Goal: Find specific page/section: Find specific page/section

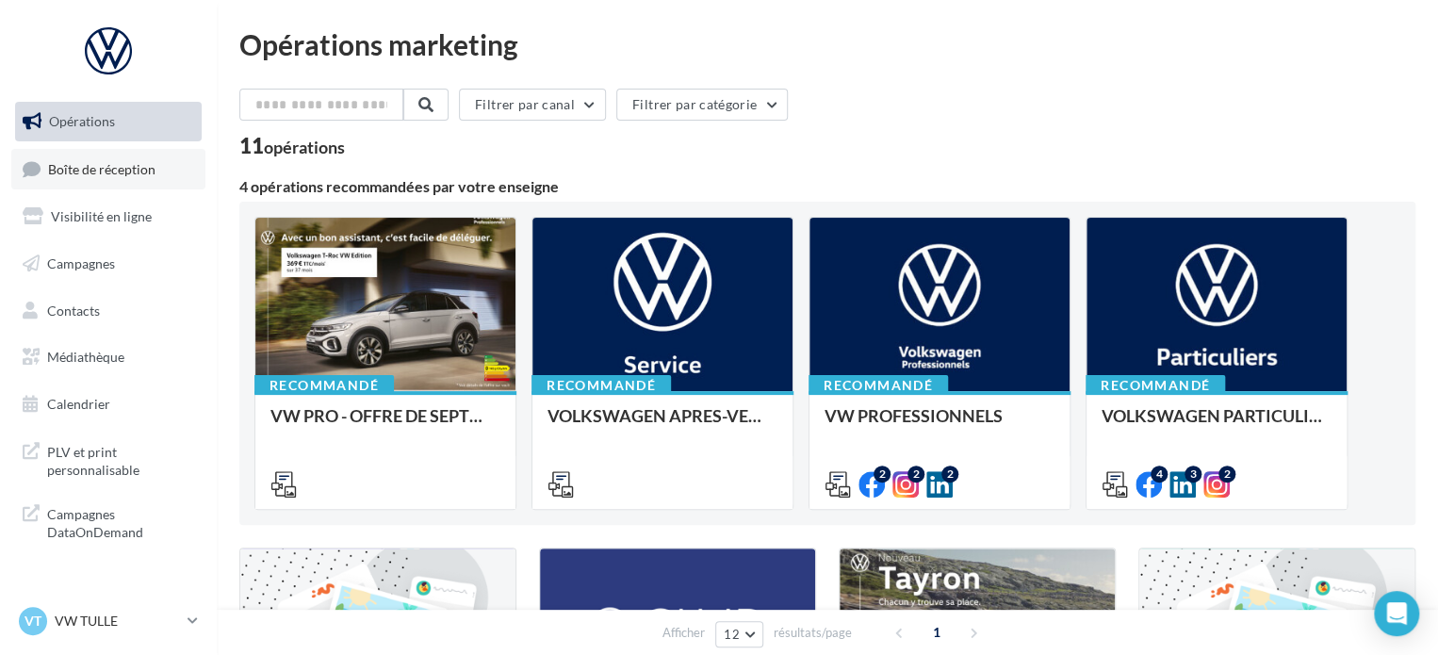
click at [125, 183] on link "Boîte de réception" at bounding box center [108, 169] width 194 height 41
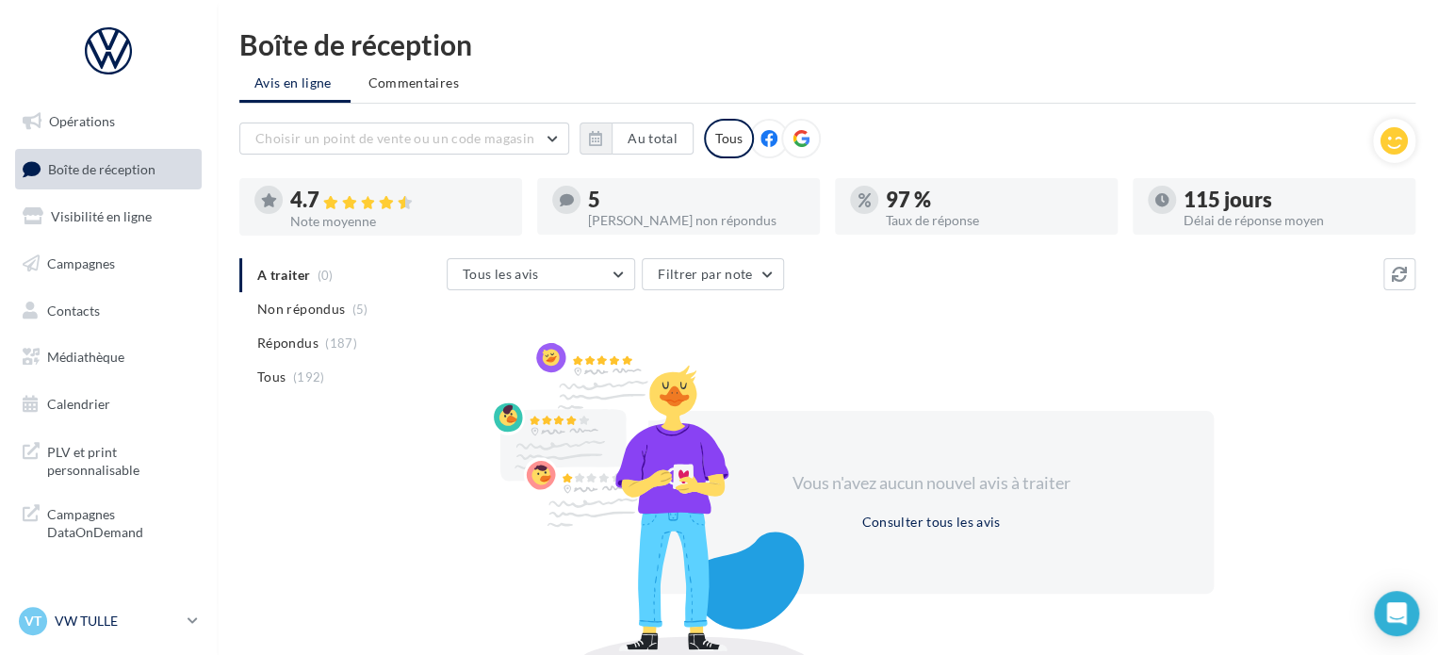
click at [192, 626] on icon at bounding box center [193, 621] width 10 height 16
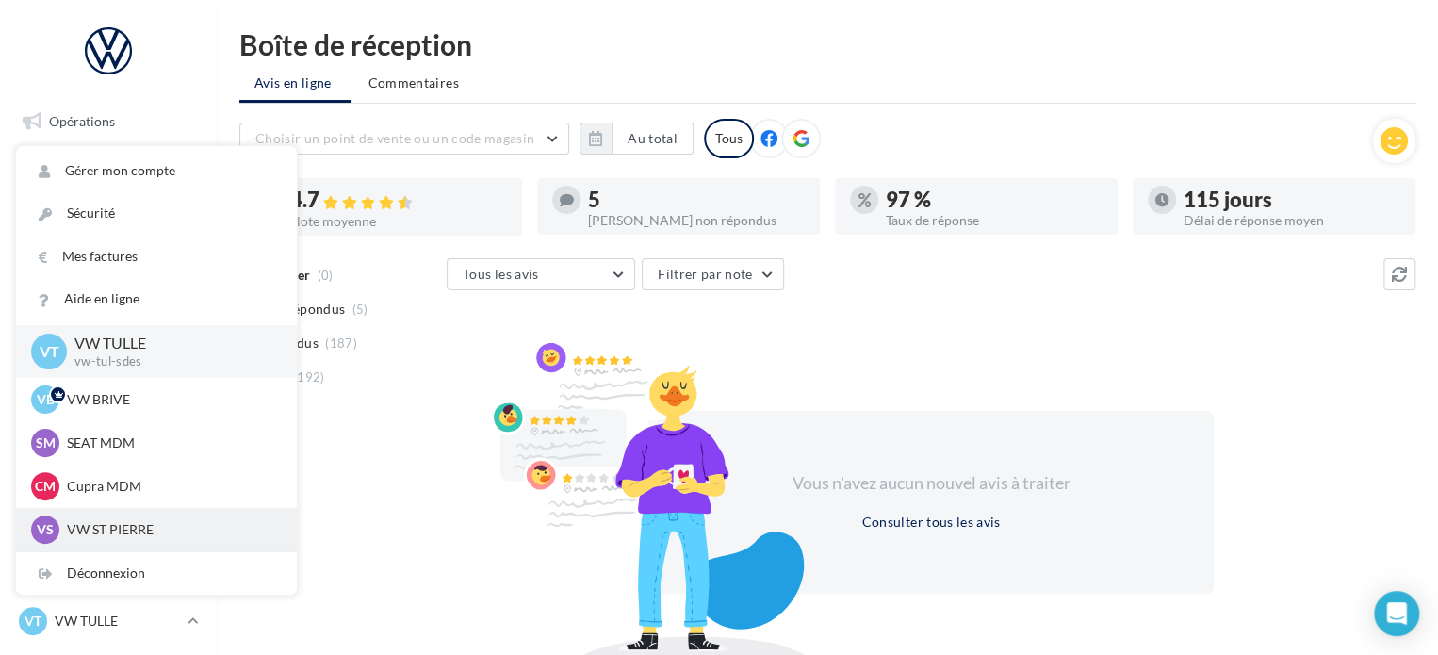
click at [167, 527] on p "VW ST PIERRE" at bounding box center [170, 529] width 207 height 19
